Goal: Task Accomplishment & Management: Manage account settings

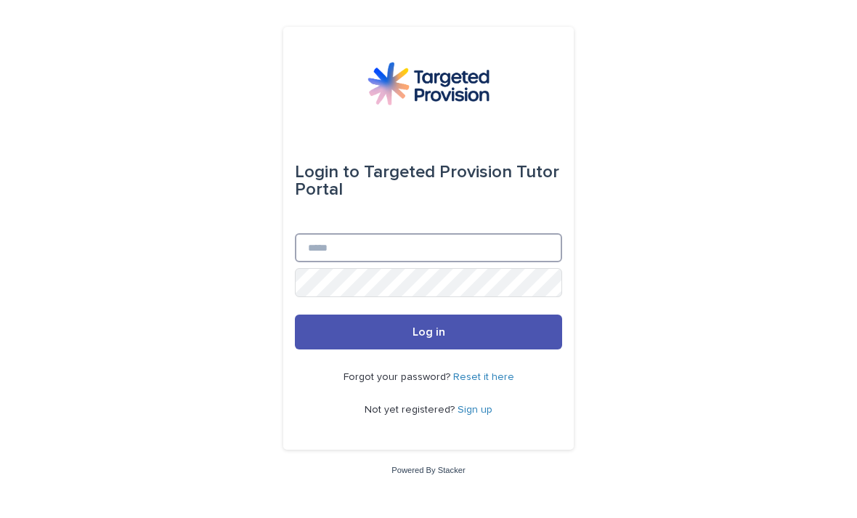
click at [457, 262] on input "Email" at bounding box center [428, 247] width 267 height 29
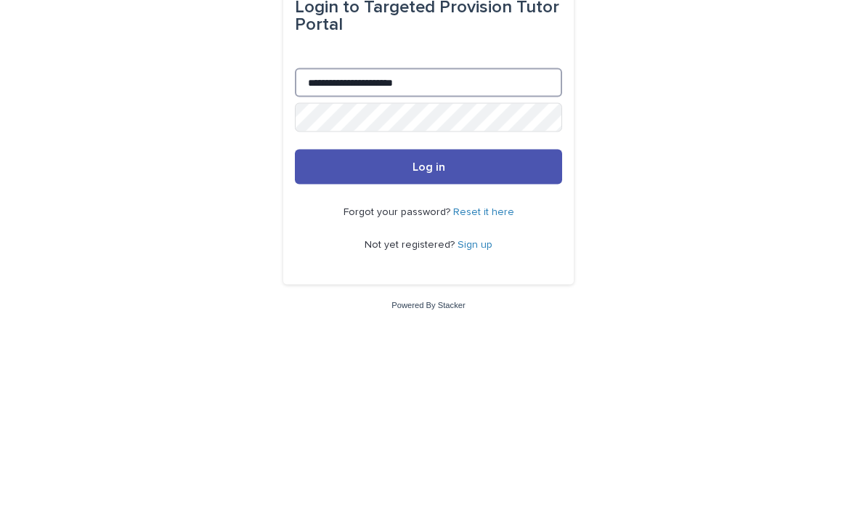
type input "**********"
click at [501, 314] on button "Log in" at bounding box center [428, 331] width 267 height 35
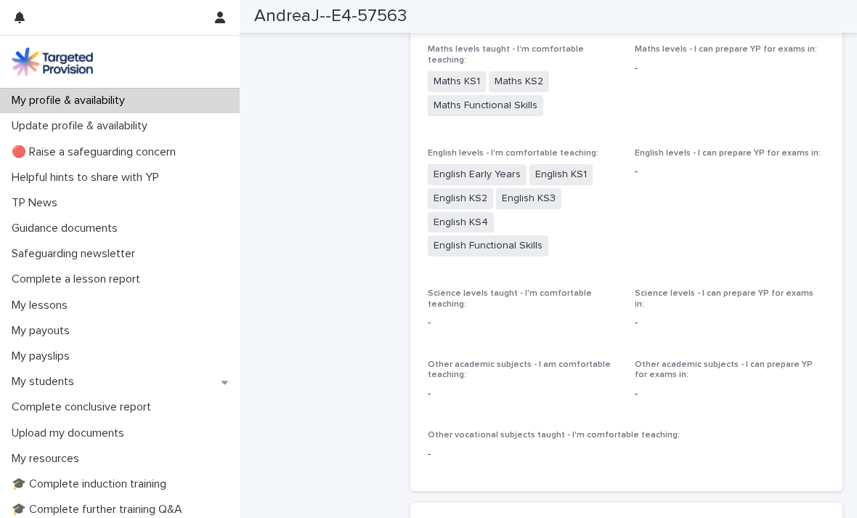
scroll to position [1857, 0]
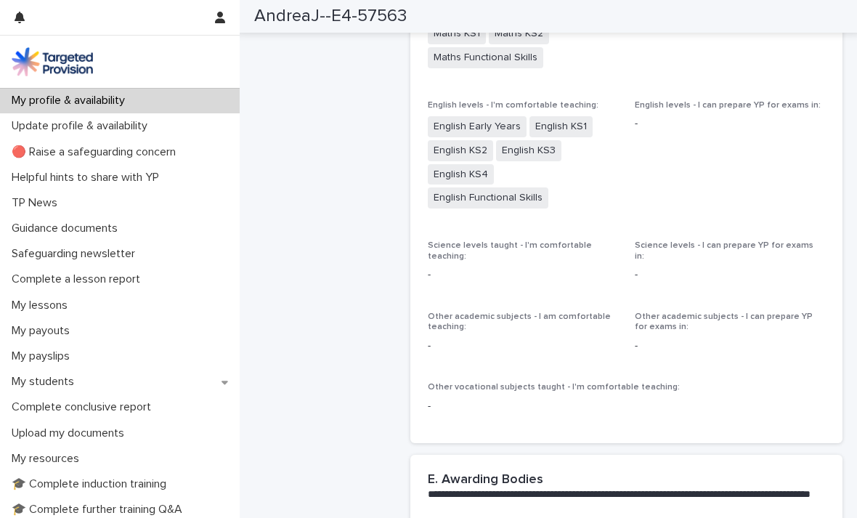
click at [776, 338] on p "-" at bounding box center [730, 345] width 190 height 15
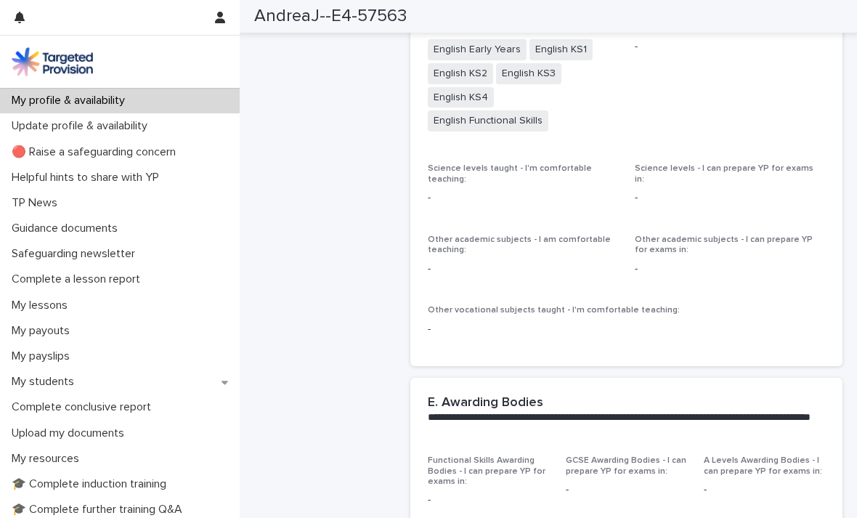
scroll to position [1919, 0]
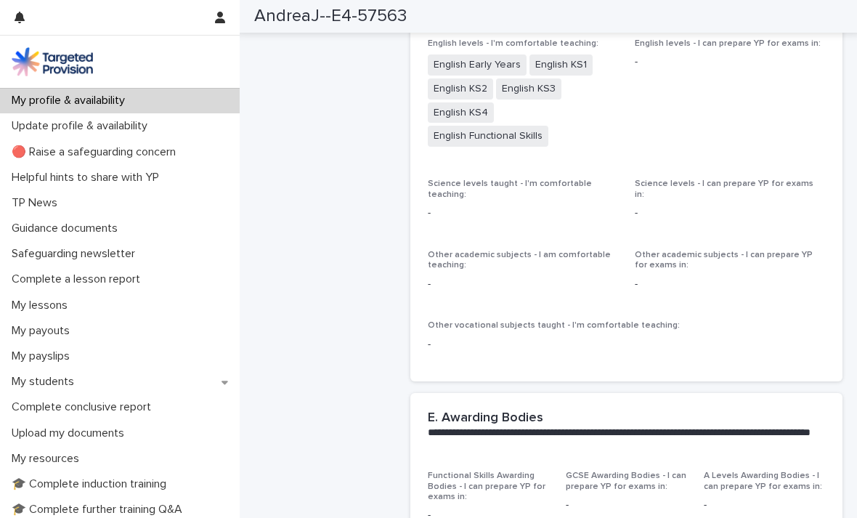
click at [841, 470] on div "Functional Skills Awarding Bodies - I can prepare YP for exams in: - GCSE Award…" at bounding box center [626, 510] width 433 height 81
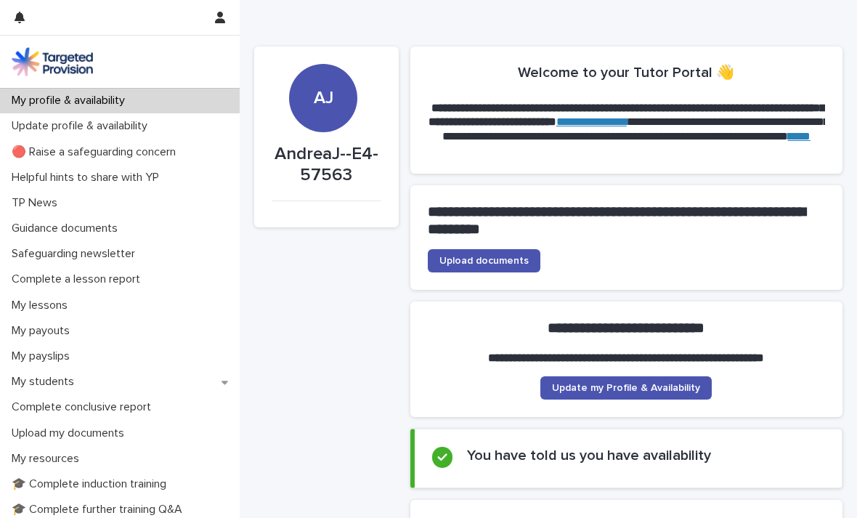
scroll to position [1, 0]
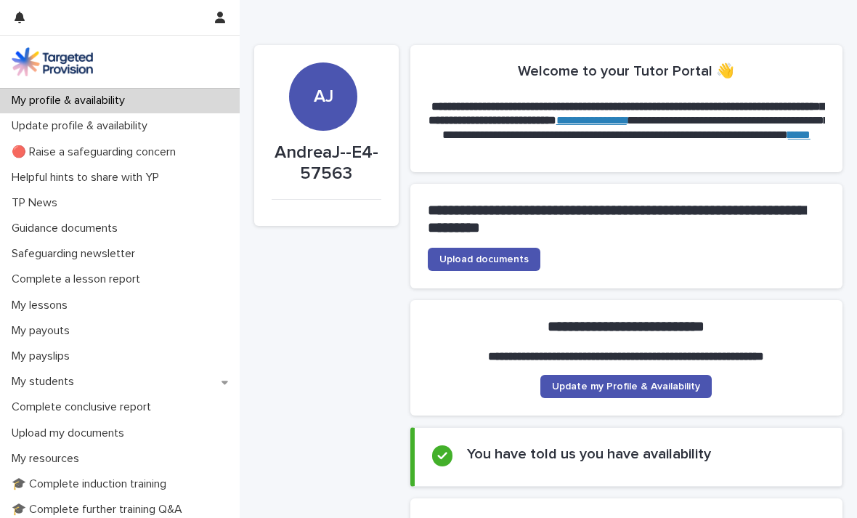
click at [685, 394] on link "Update my Profile & Availability" at bounding box center [625, 386] width 171 height 23
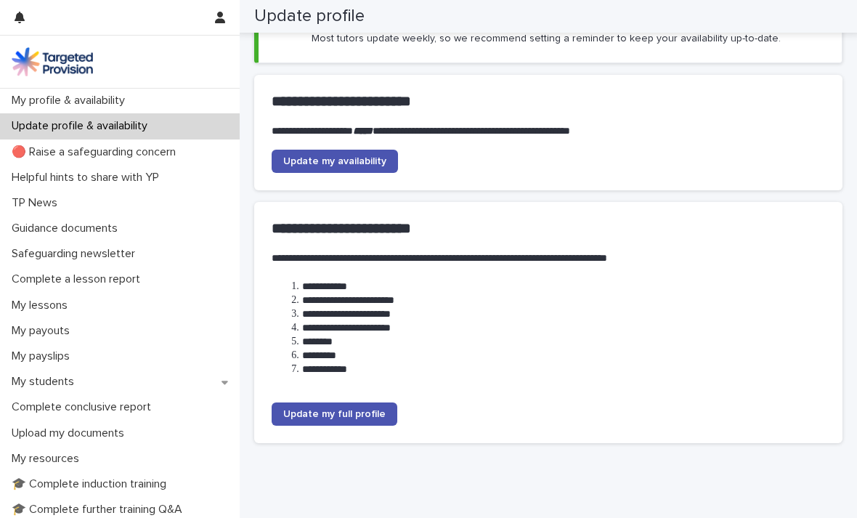
scroll to position [132, 0]
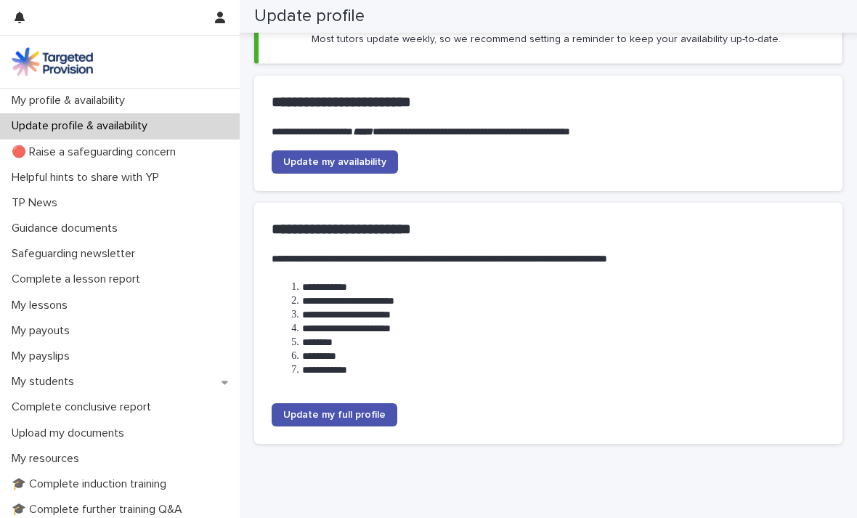
click at [368, 415] on link "Update my full profile" at bounding box center [335, 414] width 126 height 23
